Goal: Task Accomplishment & Management: Use online tool/utility

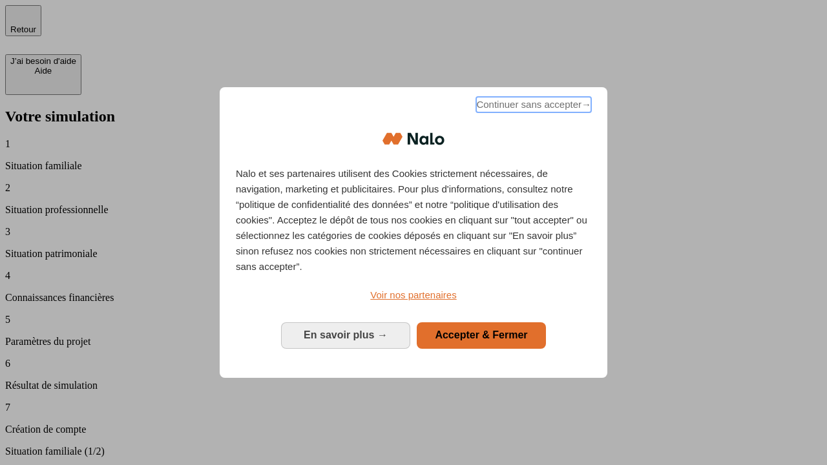
click at [533, 107] on span "Continuer sans accepter →" at bounding box center [533, 105] width 115 height 16
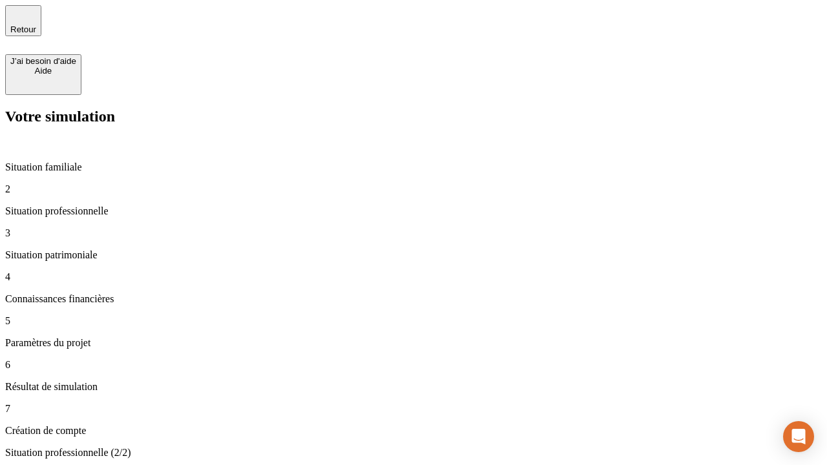
type input "30 000"
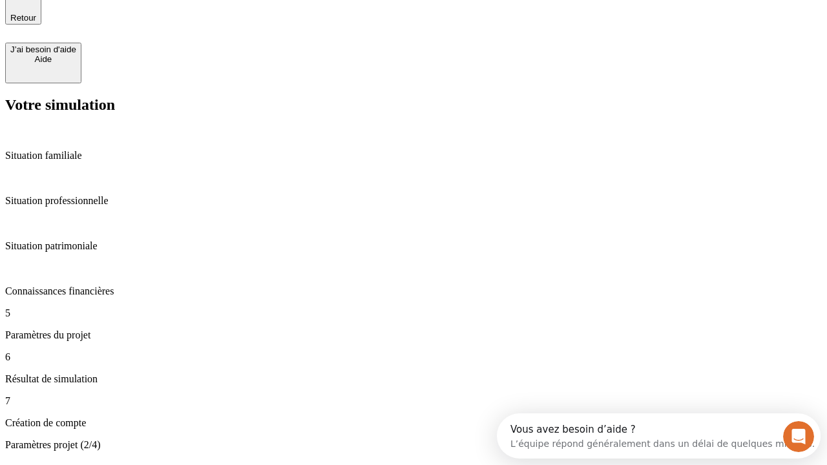
type input "25"
type input "5"
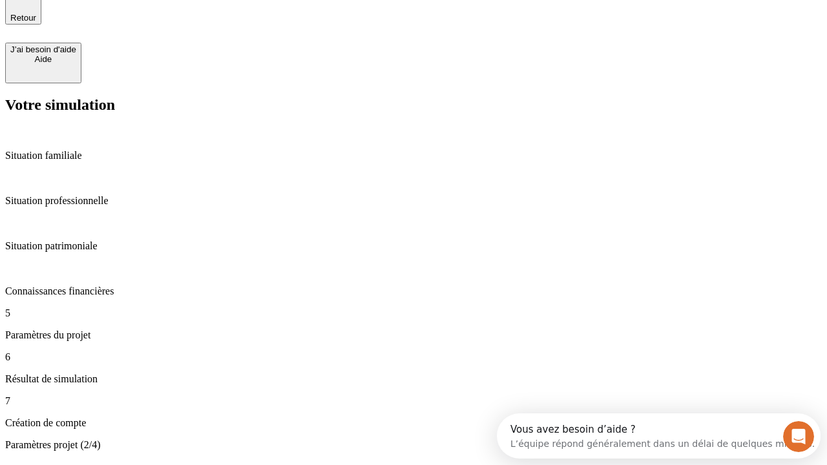
type input "1 000"
type input "640"
